Goal: Information Seeking & Learning: Learn about a topic

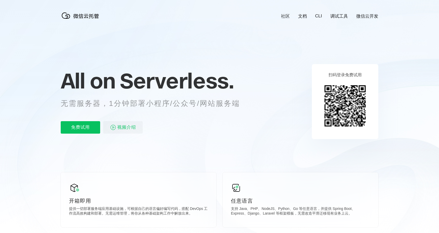
scroll to position [0, 922]
drag, startPoint x: 174, startPoint y: 69, endPoint x: 132, endPoint y: 80, distance: 43.5
click at [132, 80] on span "Serverless." at bounding box center [177, 81] width 114 height 26
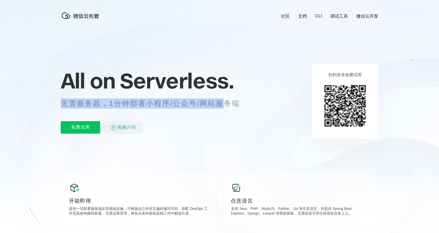
drag, startPoint x: 86, startPoint y: 104, endPoint x: 223, endPoint y: 104, distance: 136.7
click at [223, 104] on p "无需服务器，1分钟部署小程序/公众号/网站服务端" at bounding box center [155, 103] width 189 height 10
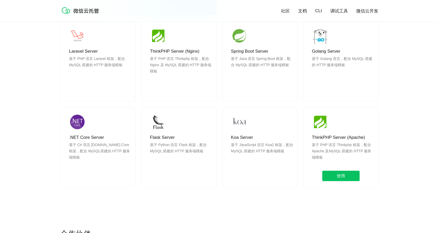
scroll to position [545, 0]
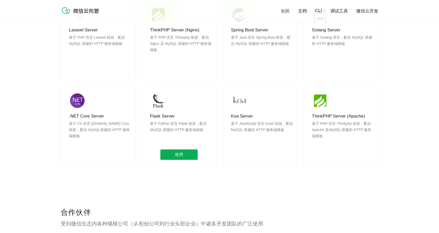
click at [178, 155] on span "使用" at bounding box center [178, 154] width 37 height 10
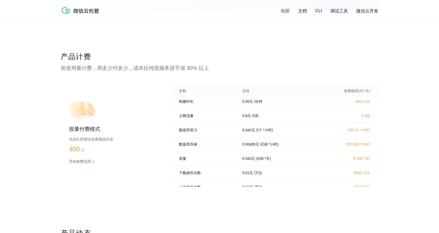
scroll to position [0, 0]
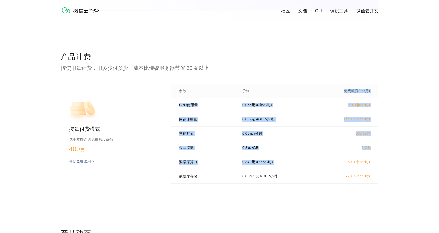
drag, startPoint x: 315, startPoint y: 88, endPoint x: 338, endPoint y: 167, distance: 81.8
click at [338, 167] on div "参数 价格 免费额度(3个月) CPU使用量 0.055 元 / (核*小时) 720 (核*小时) 内存使用量 0.032 元 / (GB *小时) 144…" at bounding box center [275, 135] width 208 height 103
click at [327, 149] on p "5 GB" at bounding box center [347, 148] width 46 height 4
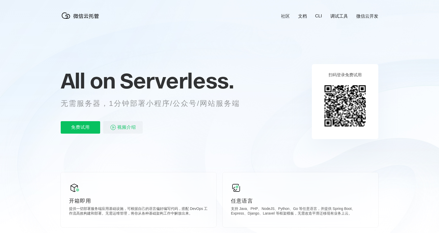
scroll to position [0, 922]
click at [285, 17] on link "社区" at bounding box center [285, 16] width 9 height 6
click at [302, 17] on link "文档" at bounding box center [302, 16] width 9 height 6
click at [337, 17] on link "调试工具" at bounding box center [339, 16] width 18 height 6
click at [368, 14] on link "微信云开发" at bounding box center [367, 16] width 22 height 6
